Goal: Check status: Check status

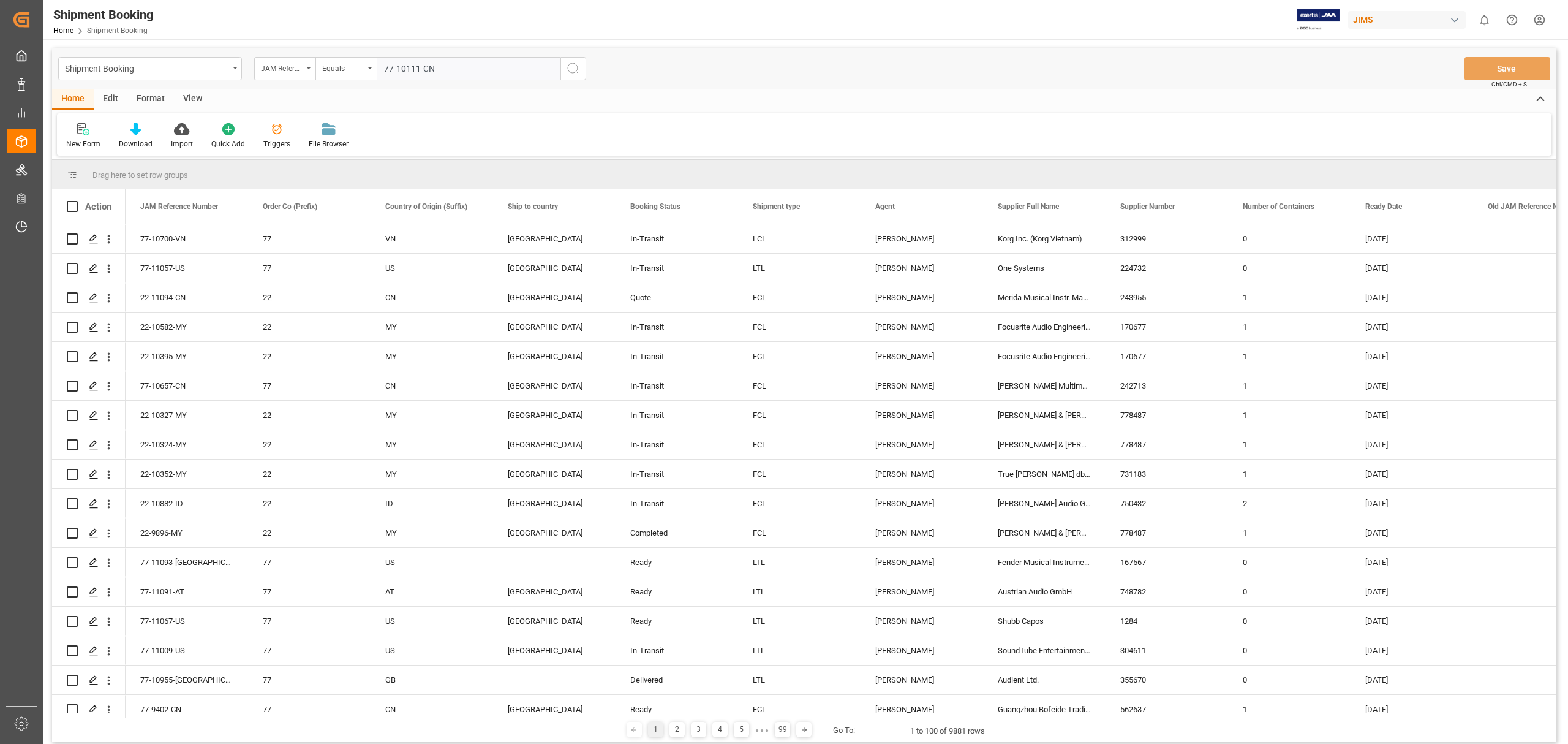
type input "77-10111-CN"
click at [569, 71] on circle "search button" at bounding box center [573, 68] width 10 height 10
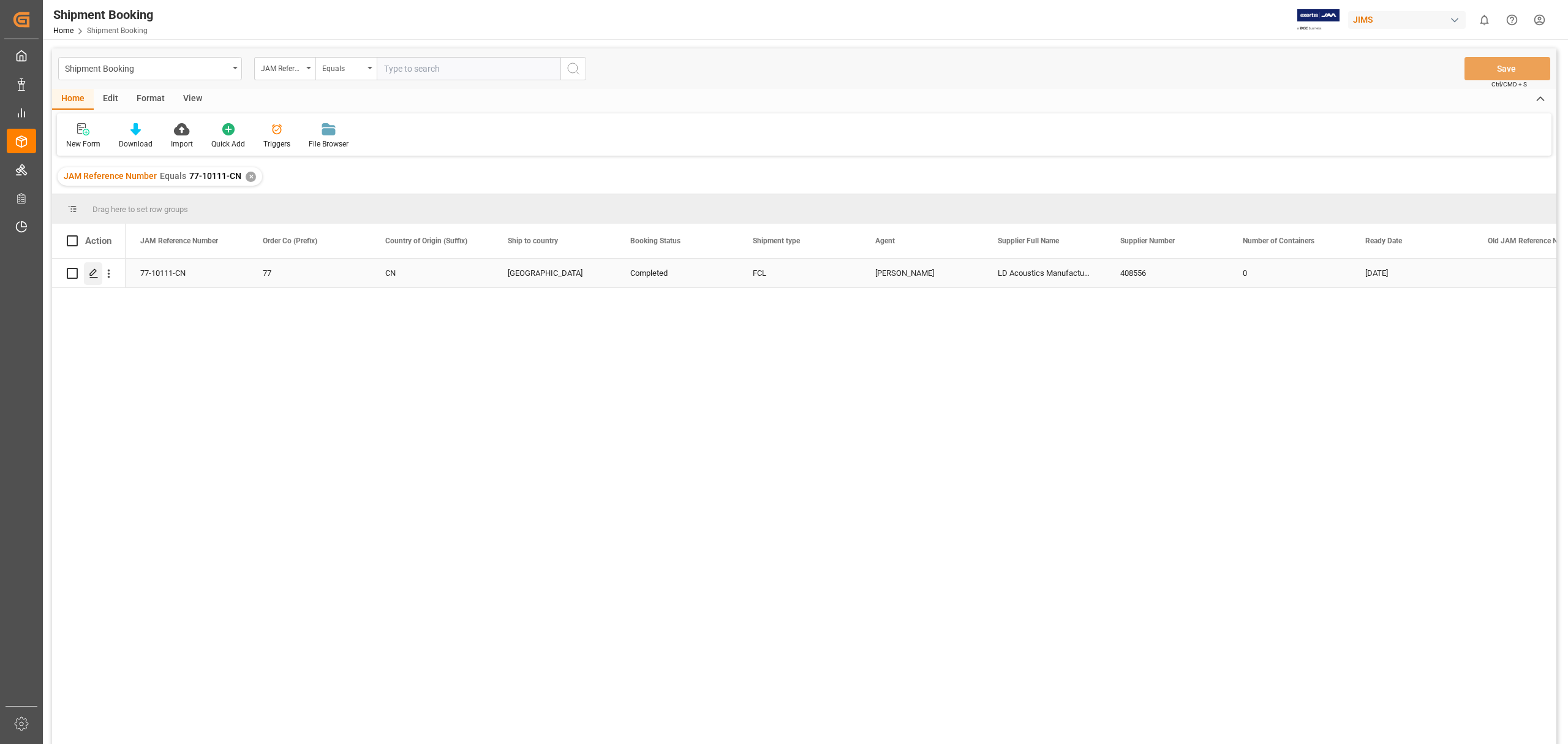
click at [92, 275] on polygon "Press SPACE to select this row." at bounding box center [93, 273] width 6 height 6
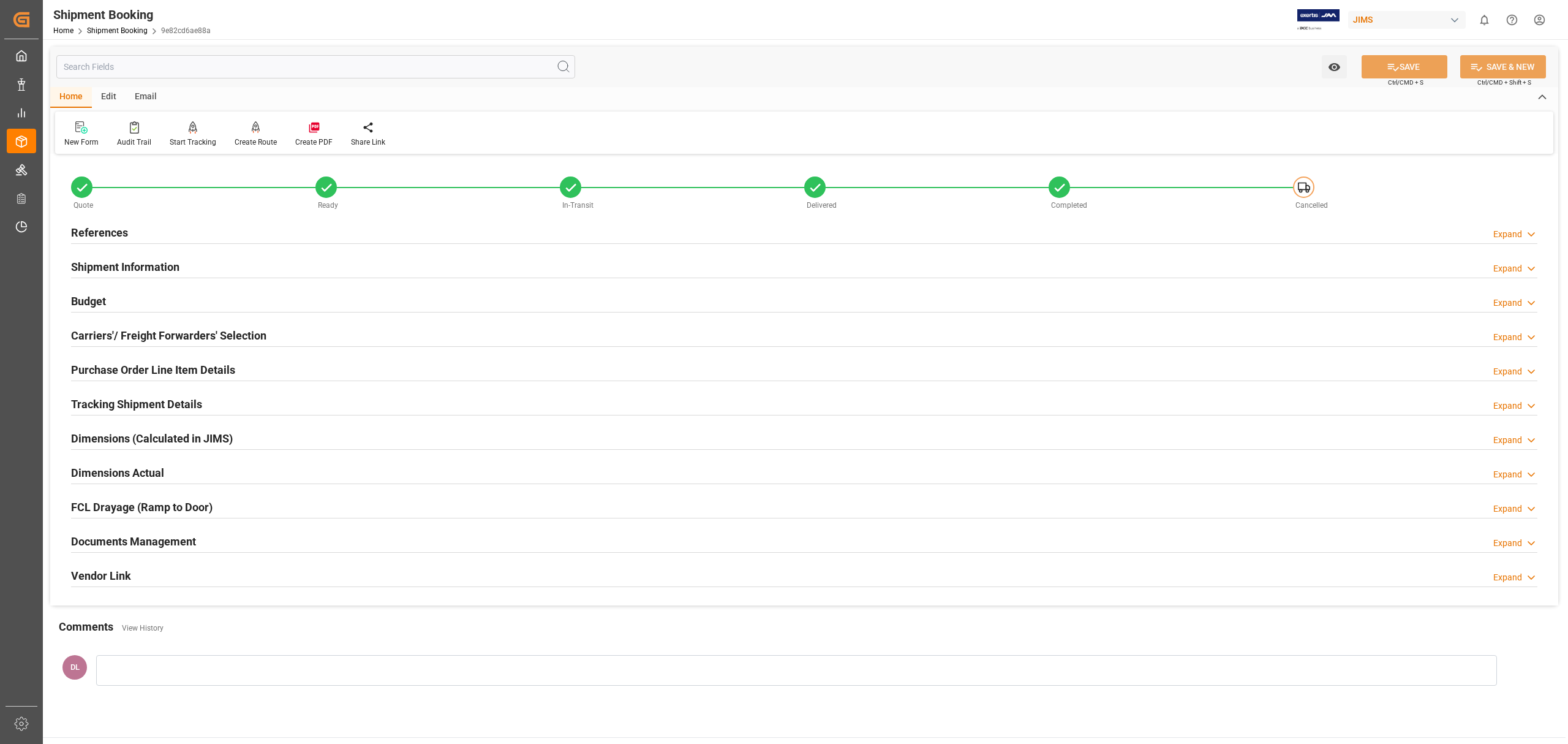
click at [311, 542] on div "Documents Management Expand" at bounding box center [804, 541] width 1467 height 24
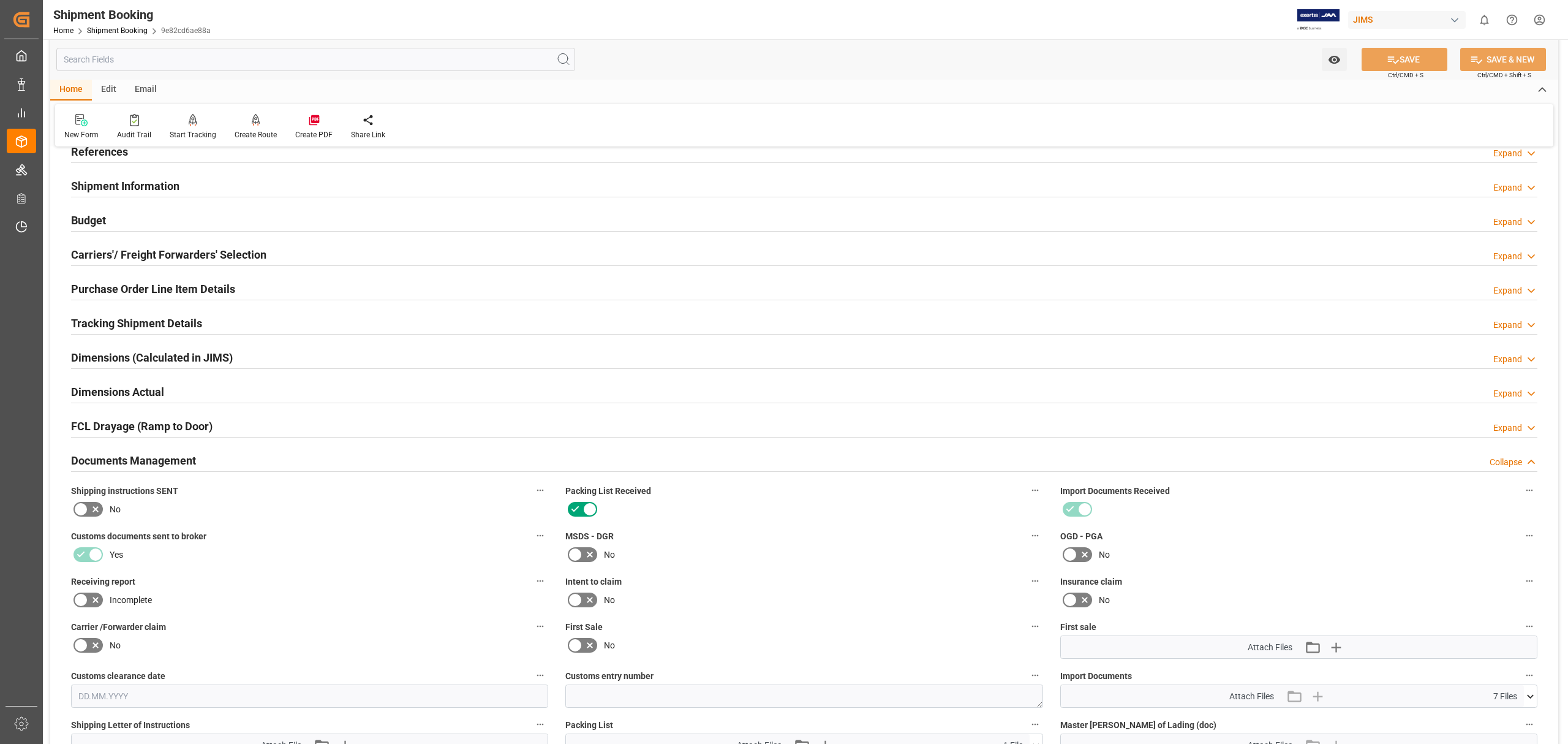
scroll to position [326, 0]
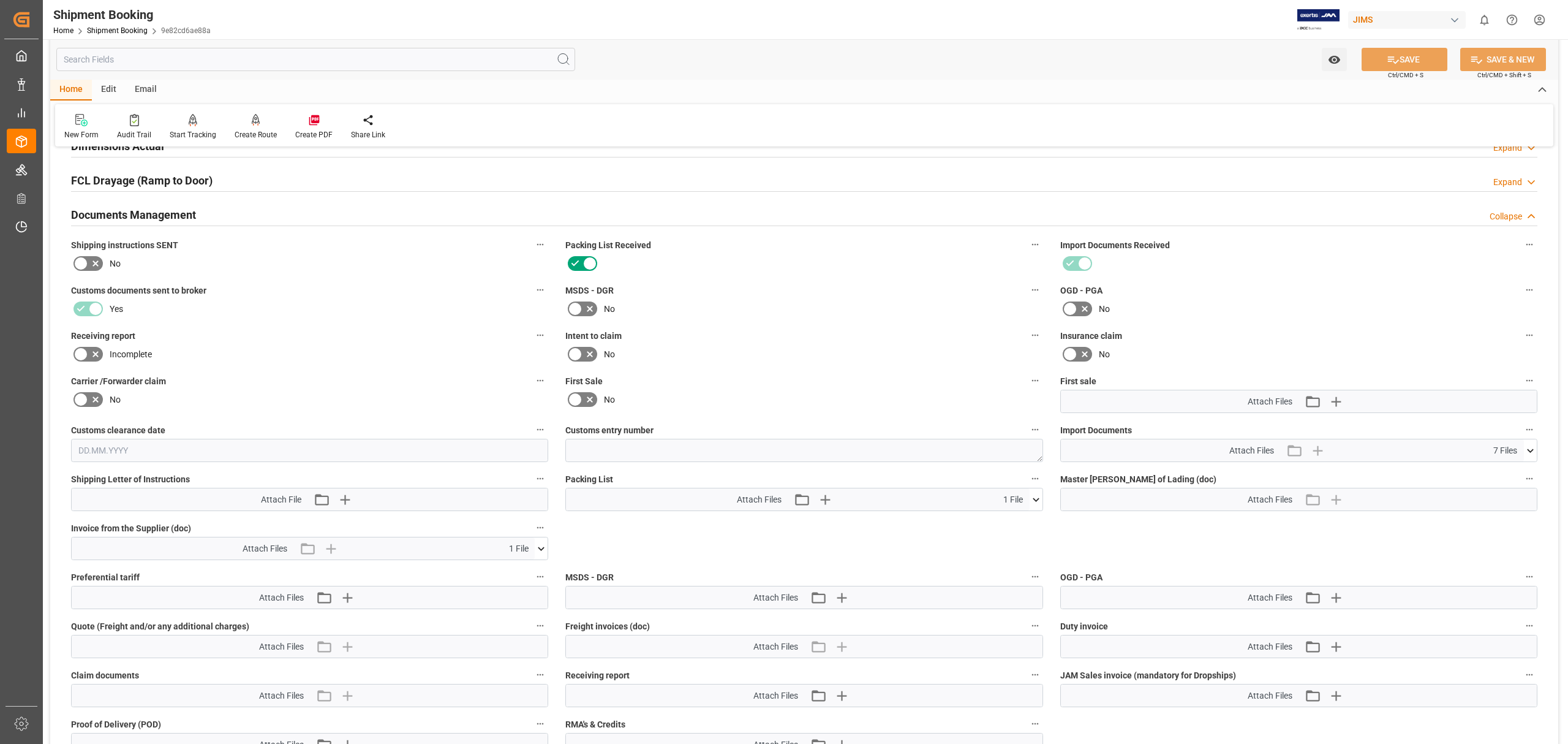
click at [536, 552] on icon at bounding box center [541, 548] width 13 height 13
click at [534, 570] on icon at bounding box center [534, 571] width 13 height 13
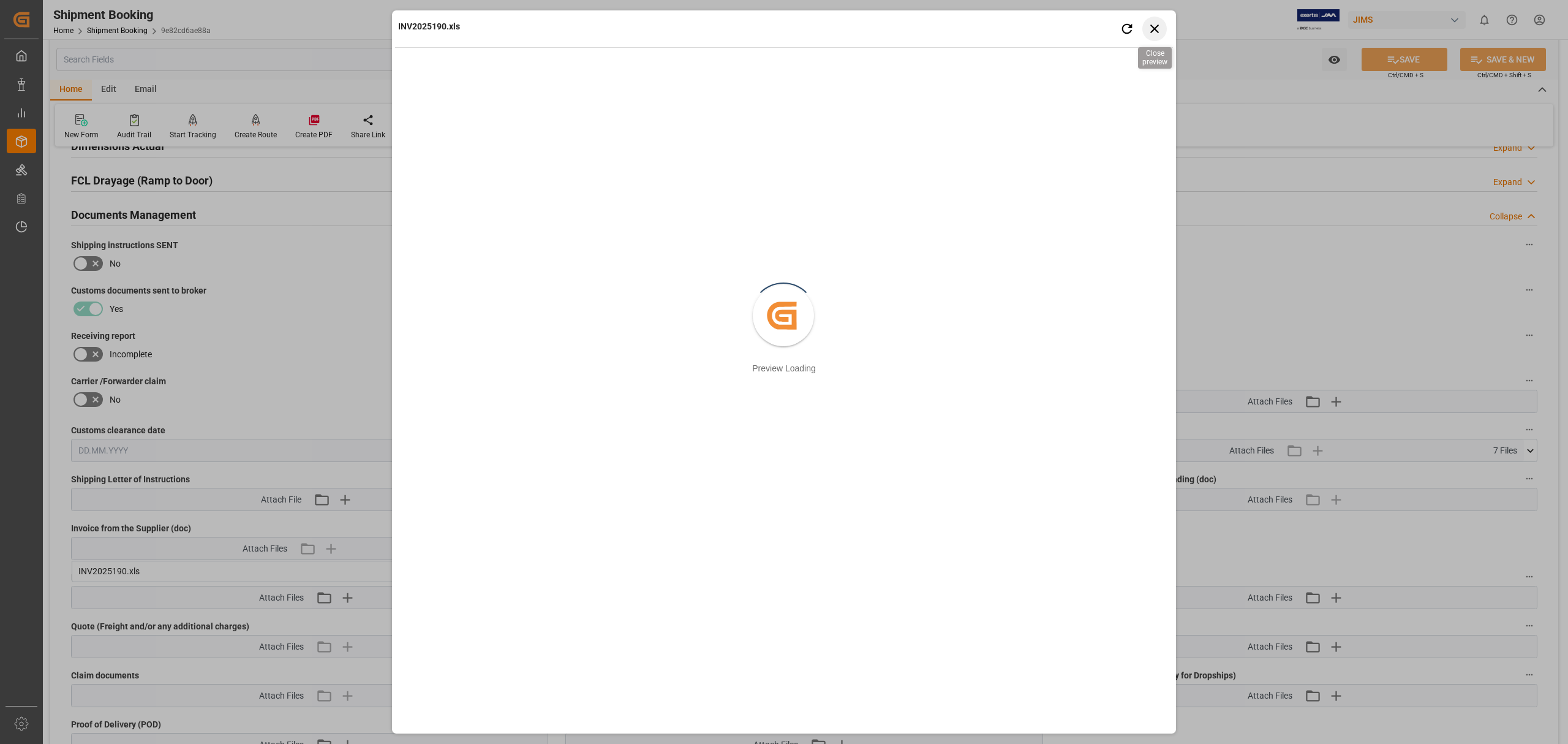
drag, startPoint x: 1154, startPoint y: 30, endPoint x: 1067, endPoint y: 46, distance: 88.5
click at [1154, 30] on icon "button" at bounding box center [1155, 29] width 16 height 16
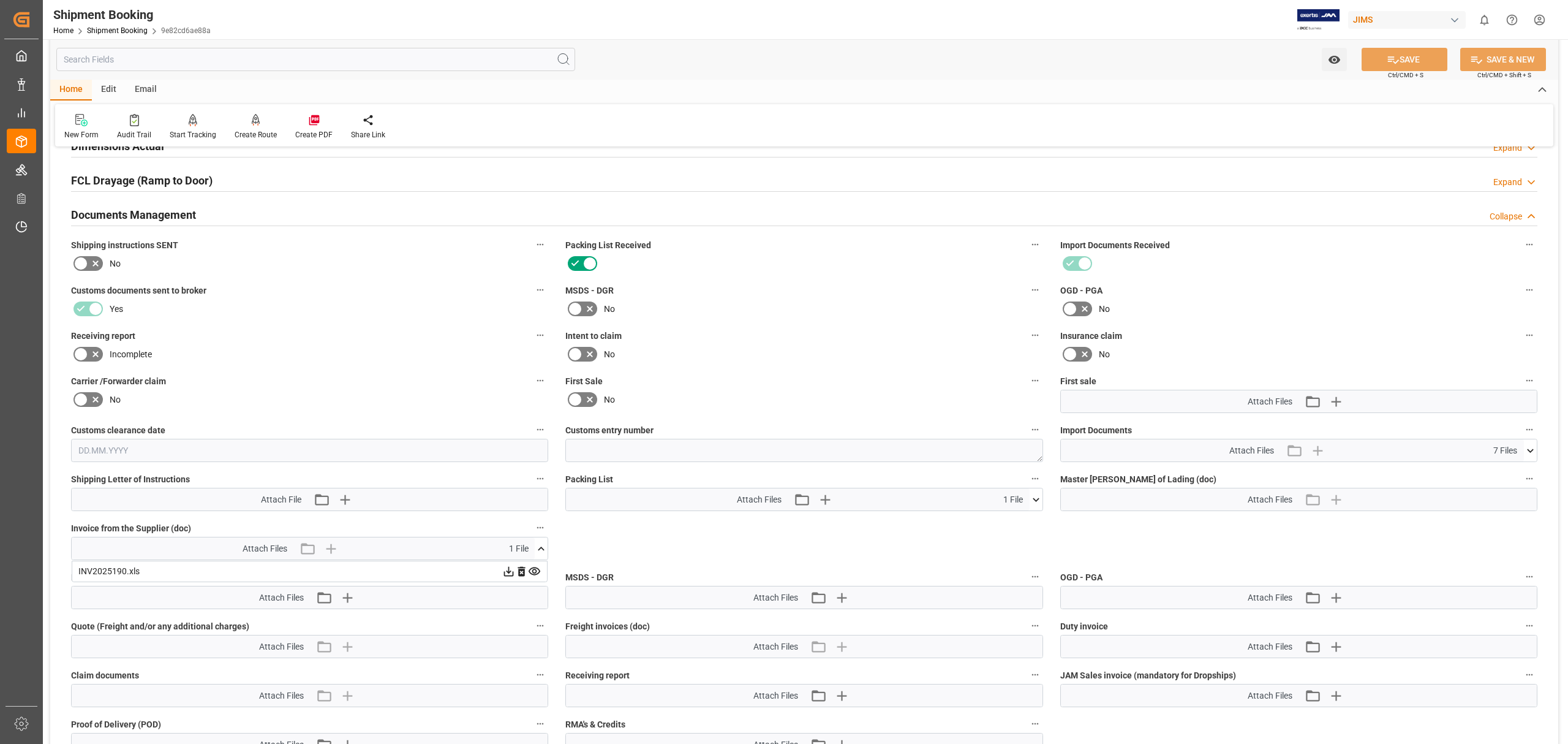
click at [507, 570] on icon at bounding box center [508, 571] width 13 height 13
